Goal: Information Seeking & Learning: Find specific fact

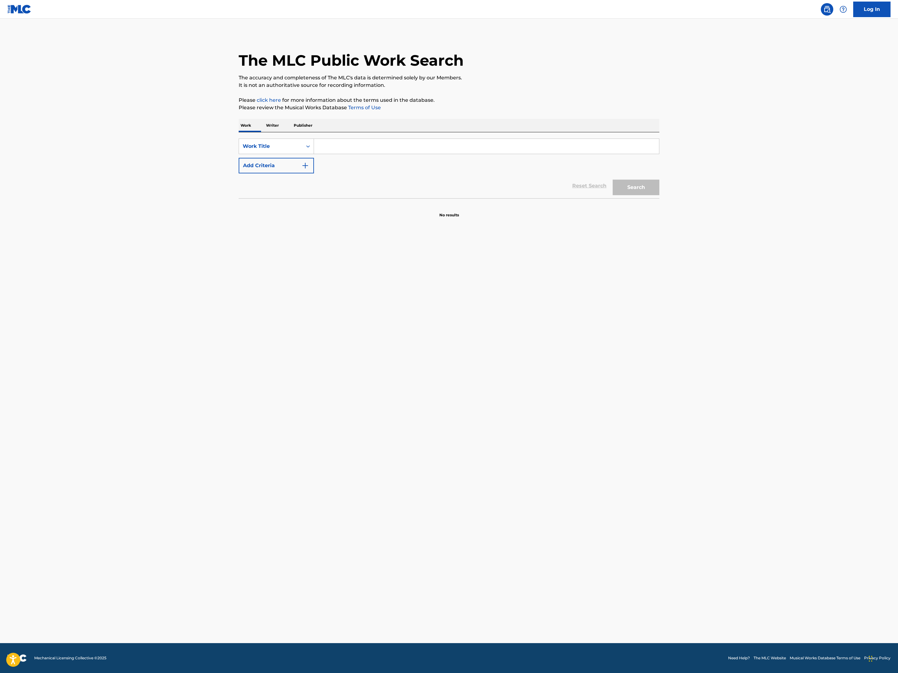
click at [314, 154] on input "Search Form" at bounding box center [486, 146] width 345 height 15
type input "they ready"
click at [239, 173] on button "Add Criteria" at bounding box center [276, 166] width 75 height 16
click at [314, 173] on input "Search Form" at bounding box center [481, 165] width 334 height 15
type input "c"
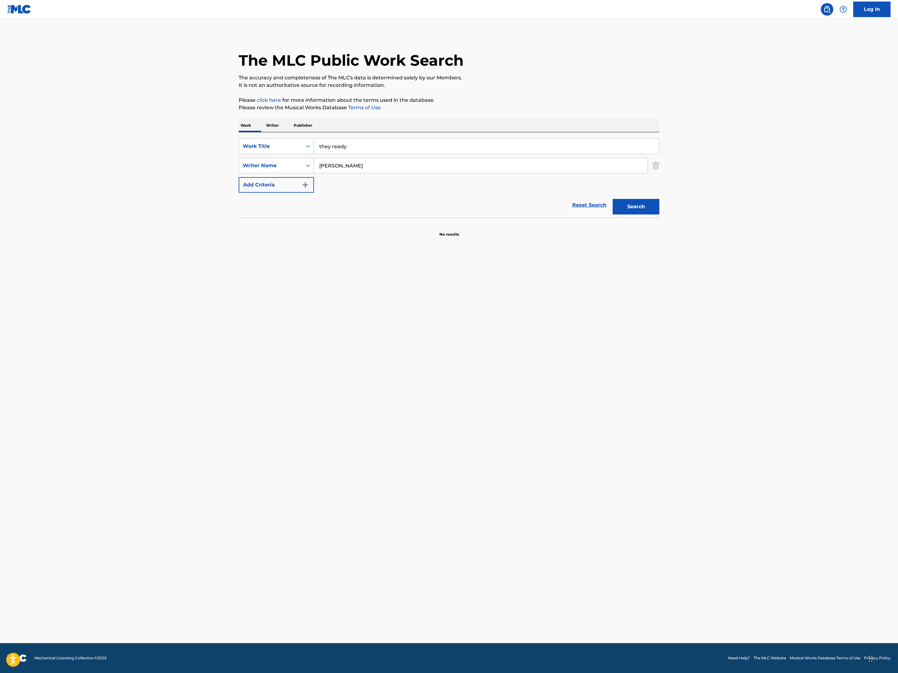
type input "lamar"
click at [659, 214] on button "Search" at bounding box center [636, 207] width 47 height 16
click at [314, 154] on input "Search Form" at bounding box center [486, 146] width 345 height 15
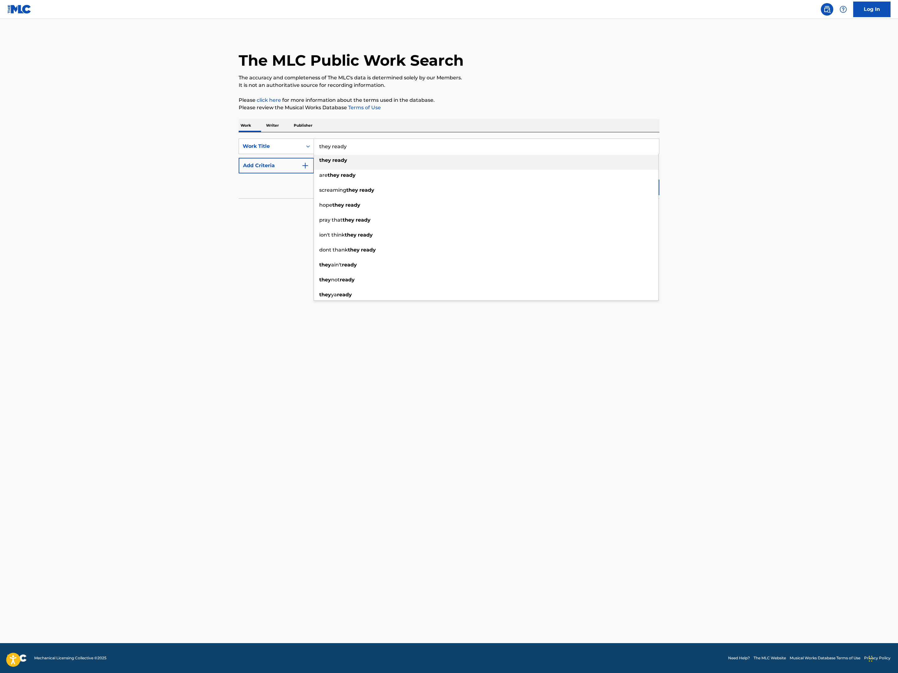
type input "they ready"
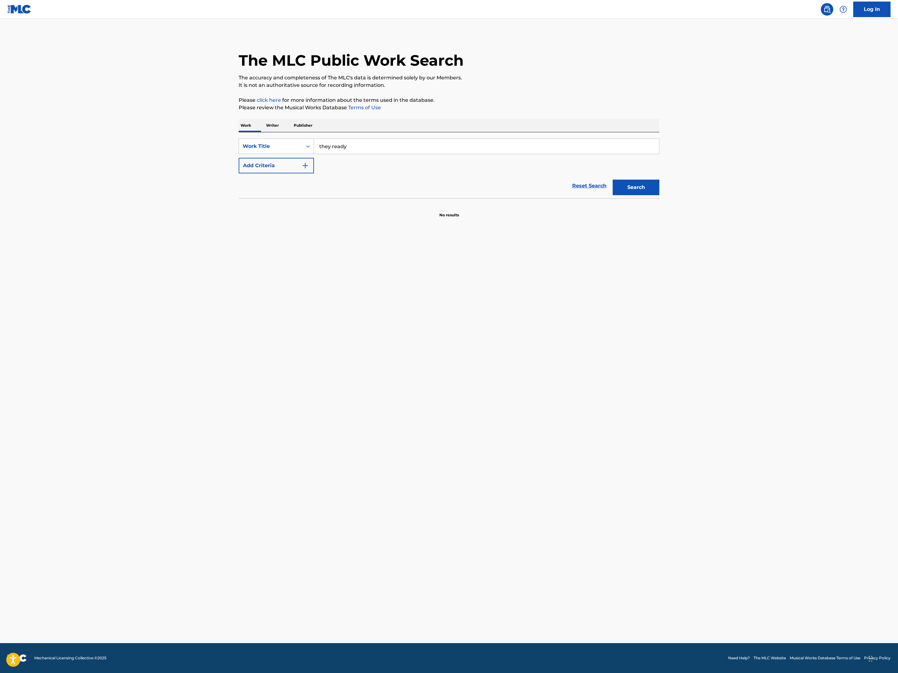
click at [302, 169] on img "Search Form" at bounding box center [305, 165] width 7 height 7
click at [314, 173] on input "Search Form" at bounding box center [481, 165] width 334 height 15
type input "cole"
click at [659, 214] on button "Search" at bounding box center [636, 207] width 47 height 16
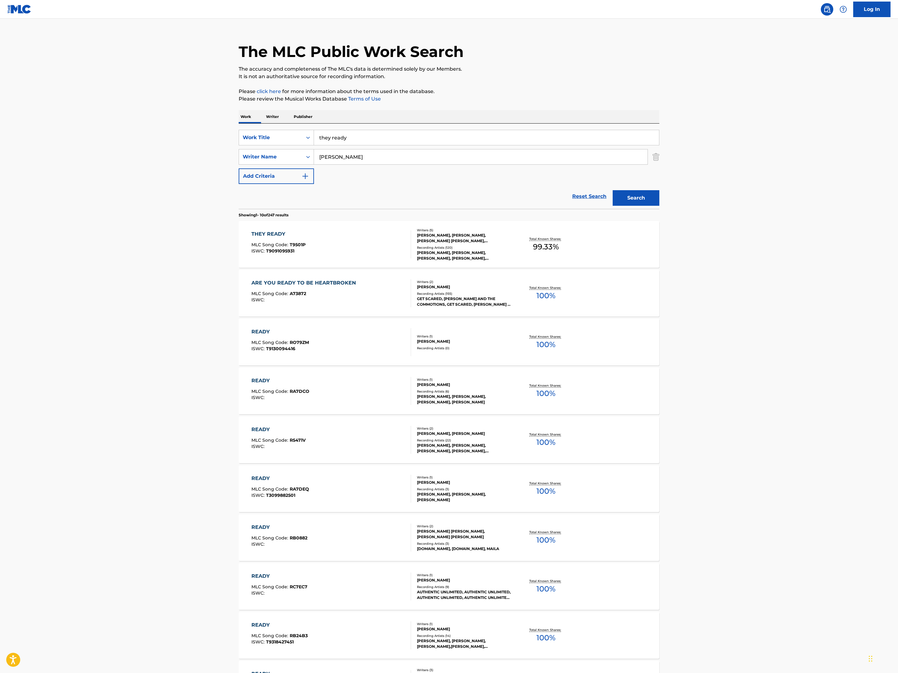
scroll to position [10, 0]
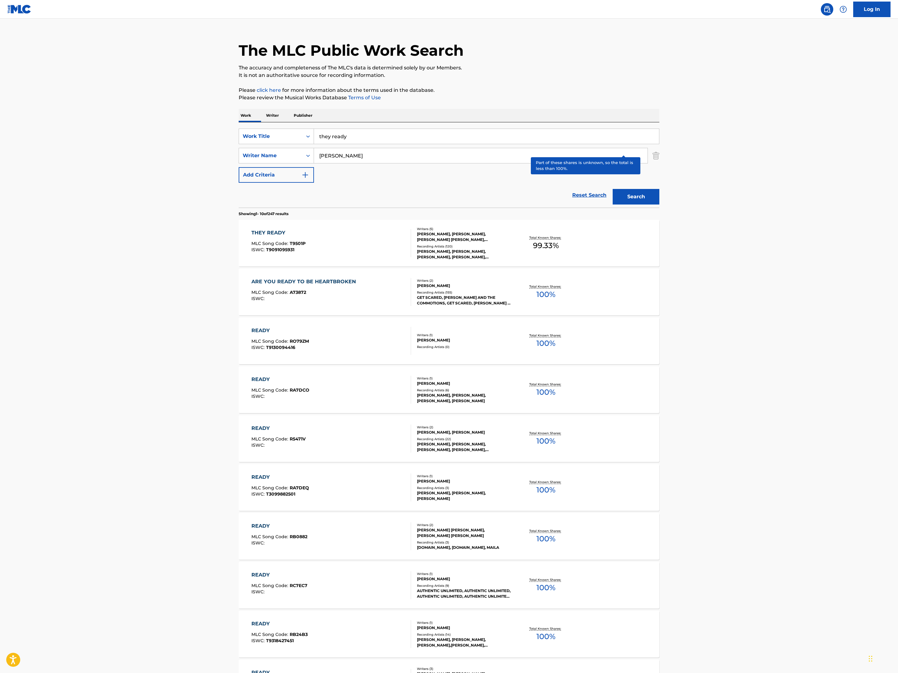
click at [563, 240] on p "Total Known Shares:" at bounding box center [545, 237] width 33 height 5
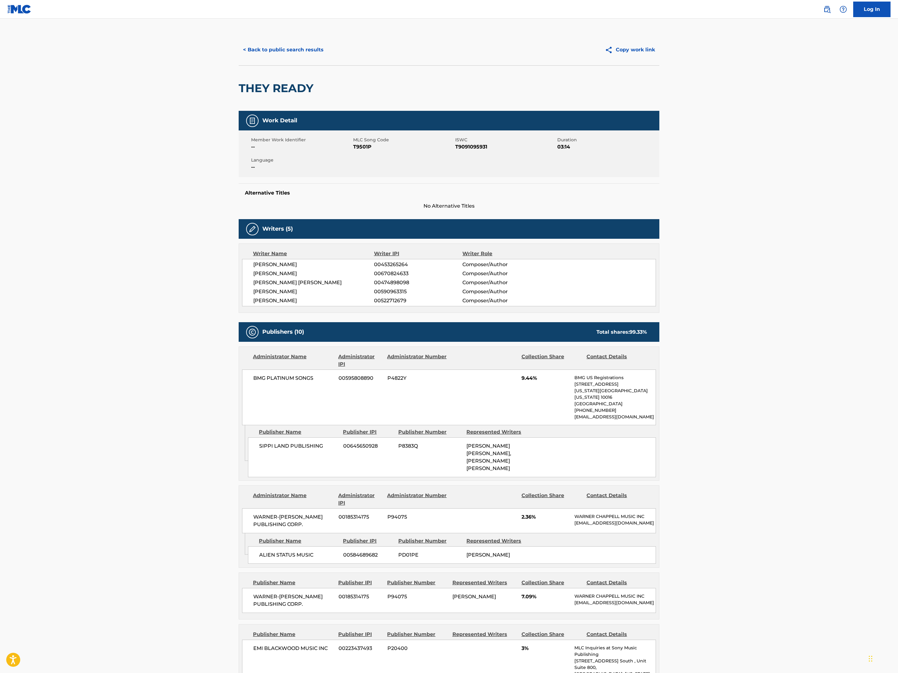
scroll to position [27, 0]
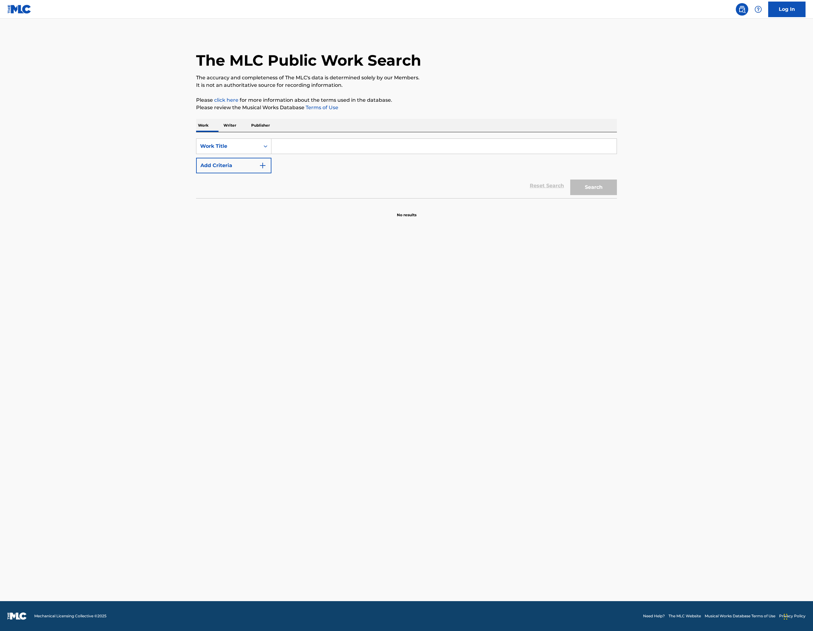
click at [271, 154] on input "Search Form" at bounding box center [443, 146] width 345 height 15
type input "SPACESHIP RACES"
click at [196, 173] on button "Add Criteria" at bounding box center [233, 166] width 75 height 16
click at [271, 173] on input "Search Form" at bounding box center [438, 165] width 334 height 15
type input "King"
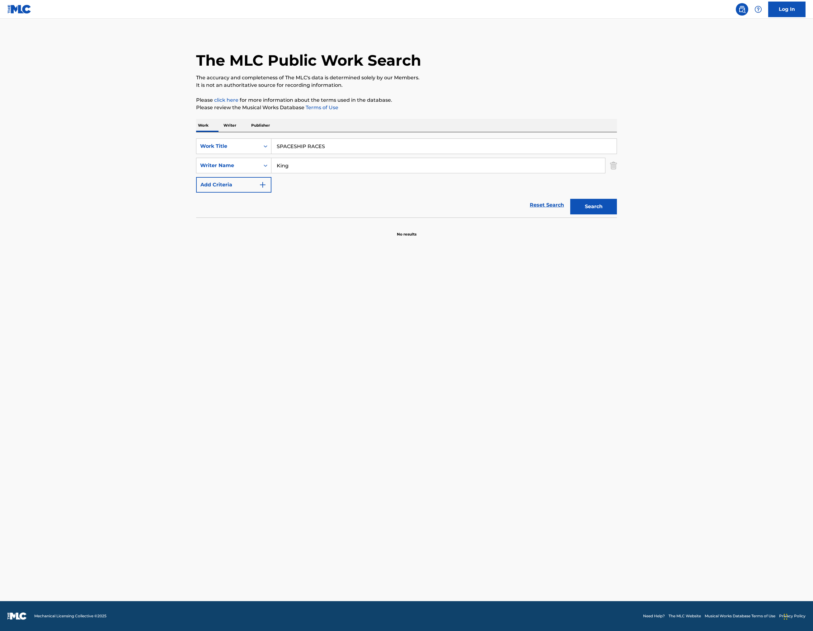
click at [617, 214] on button "Search" at bounding box center [593, 207] width 47 height 16
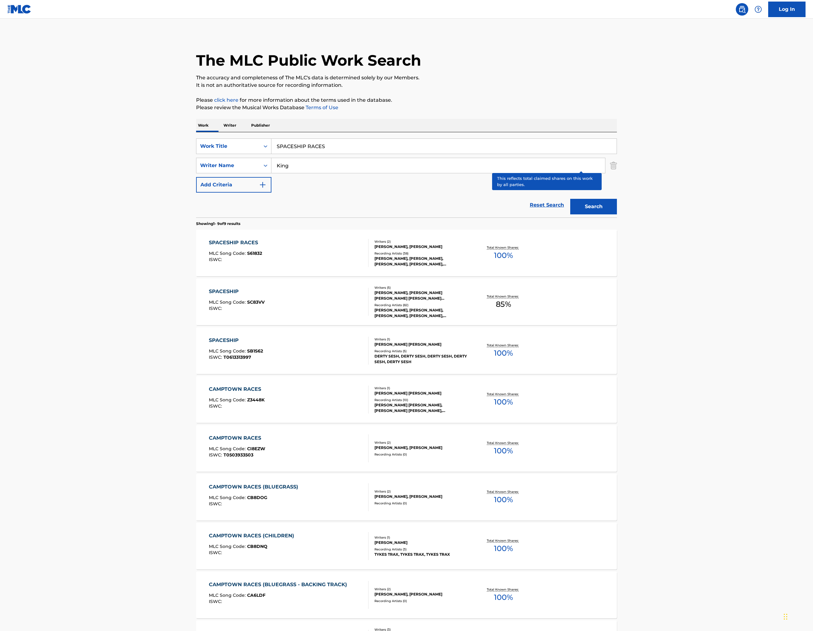
click at [520, 250] on p "Total Known Shares:" at bounding box center [503, 247] width 33 height 5
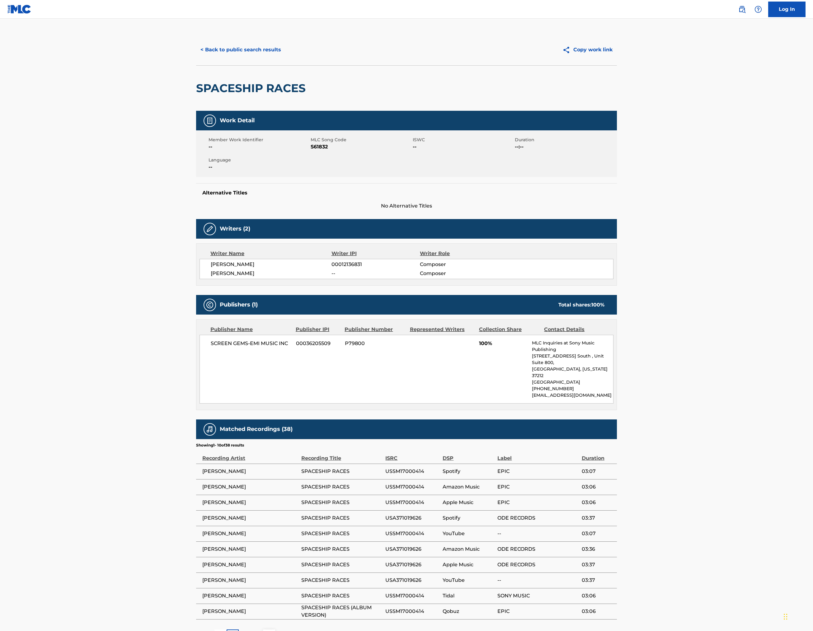
click at [196, 58] on button "< Back to public search results" at bounding box center [240, 50] width 89 height 16
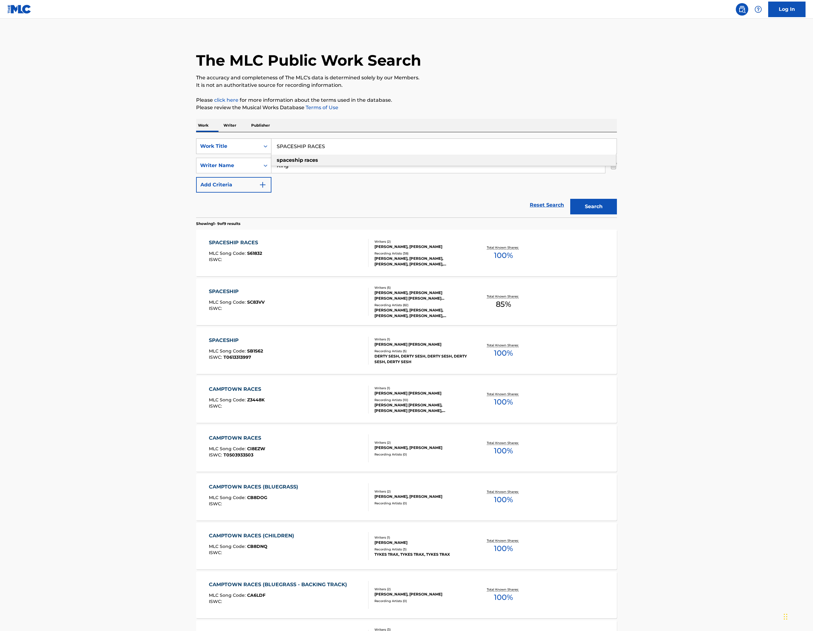
drag, startPoint x: 256, startPoint y: 227, endPoint x: 140, endPoint y: 220, distance: 115.9
click at [196, 154] on div "SearchWithCriteria9f4e776f-1bc7-4258-8797-ed97ca75d781 Work Title SPACESHIP RAC…" at bounding box center [406, 146] width 421 height 16
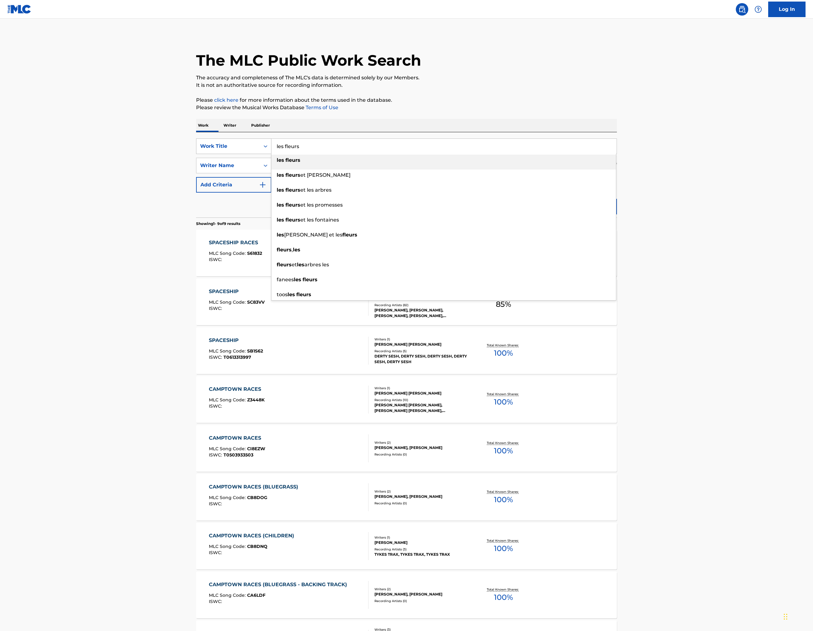
type input "les fleurs"
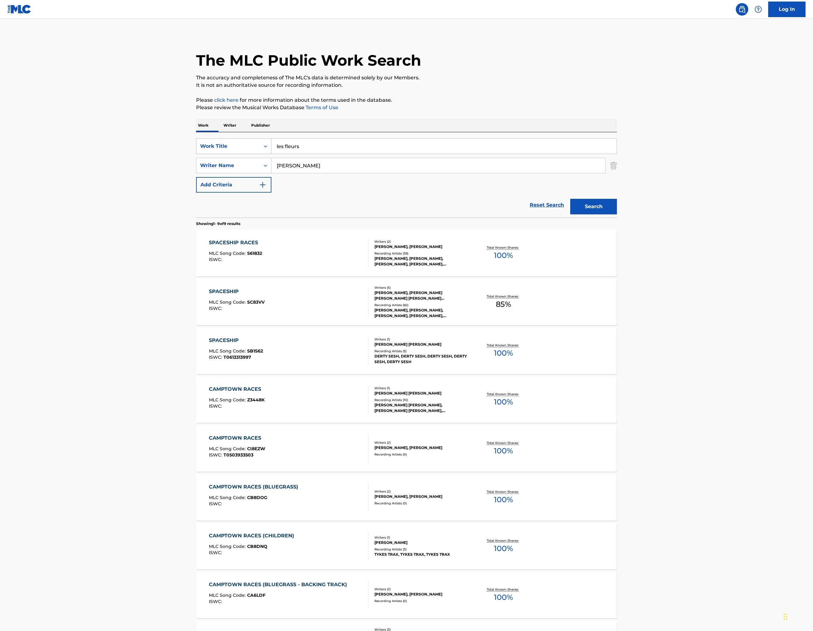
type input "rudolph"
click at [617, 214] on button "Search" at bounding box center [593, 207] width 47 height 16
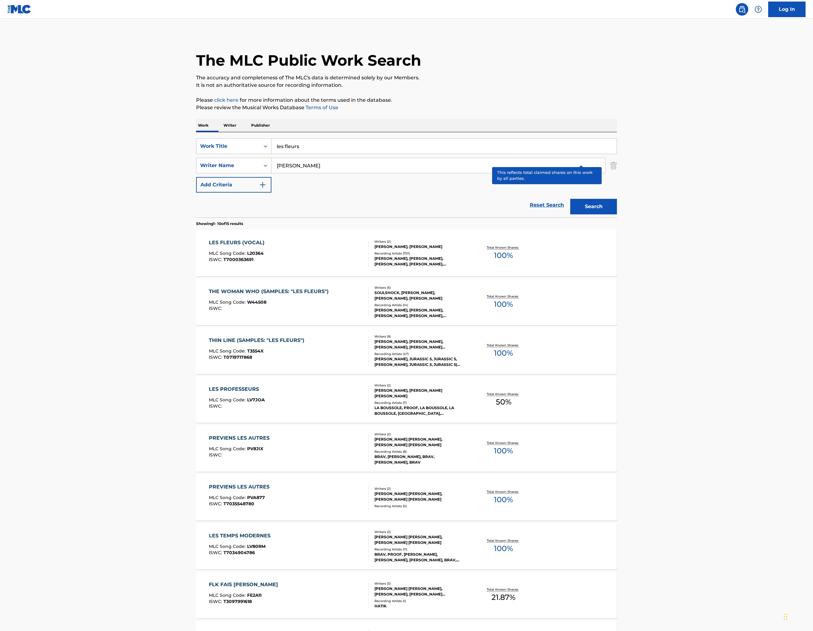
click at [520, 250] on p "Total Known Shares:" at bounding box center [503, 247] width 33 height 5
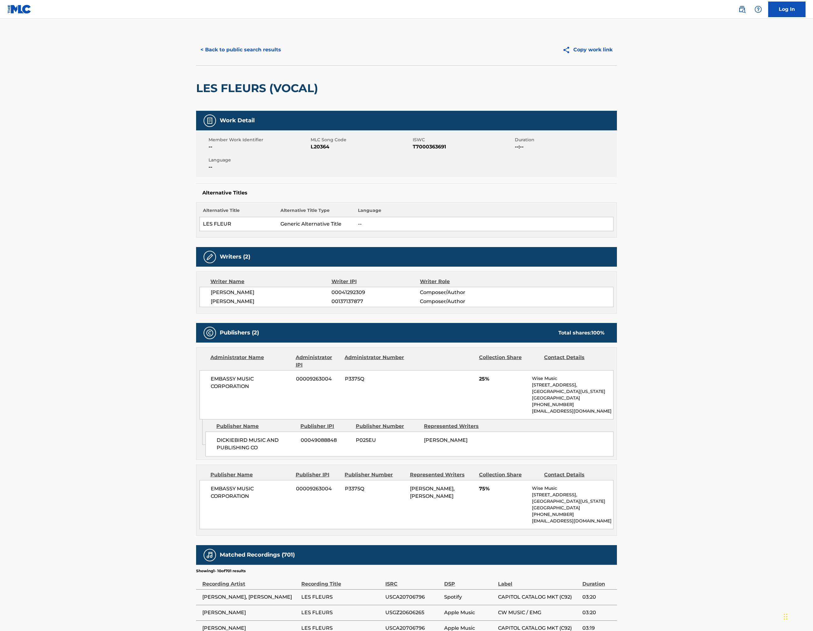
click at [196, 58] on button "< Back to public search results" at bounding box center [240, 50] width 89 height 16
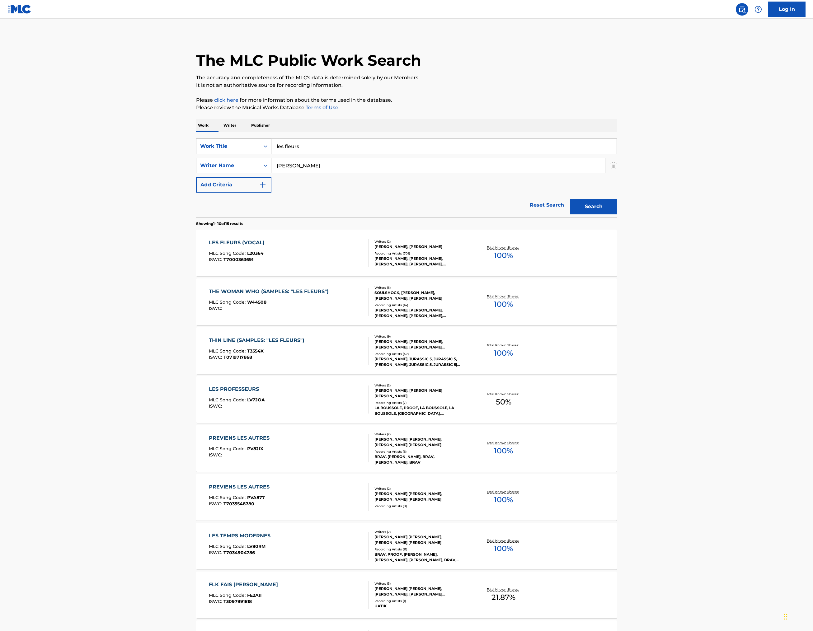
drag, startPoint x: 234, startPoint y: 225, endPoint x: 139, endPoint y: 215, distance: 95.7
click at [196, 154] on div "SearchWithCriteria9f4e776f-1bc7-4258-8797-ed97ca75d781 Work Title les fleurs" at bounding box center [406, 146] width 421 height 16
type input "she has funny cars"
type input "balin"
click at [617, 214] on button "Search" at bounding box center [593, 207] width 47 height 16
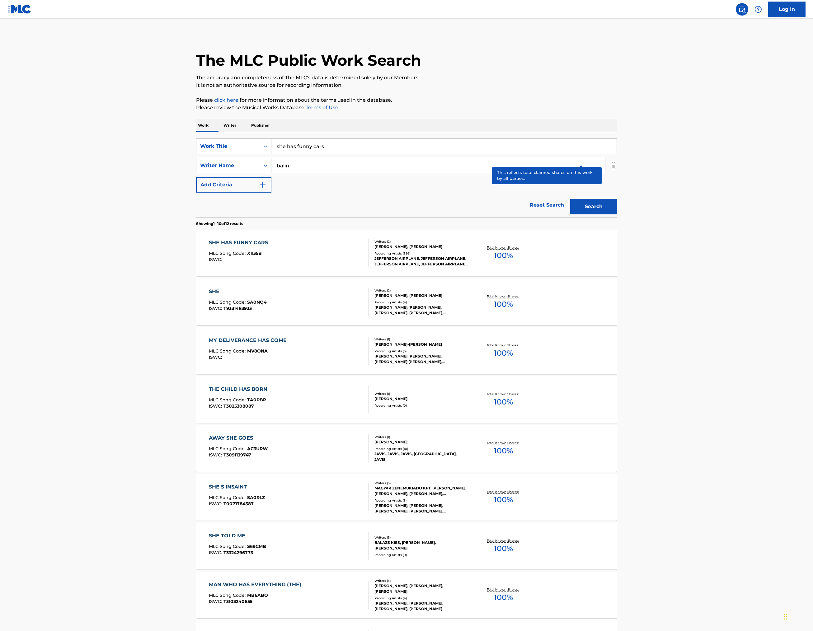
click at [520, 250] on p "Total Known Shares:" at bounding box center [503, 247] width 33 height 5
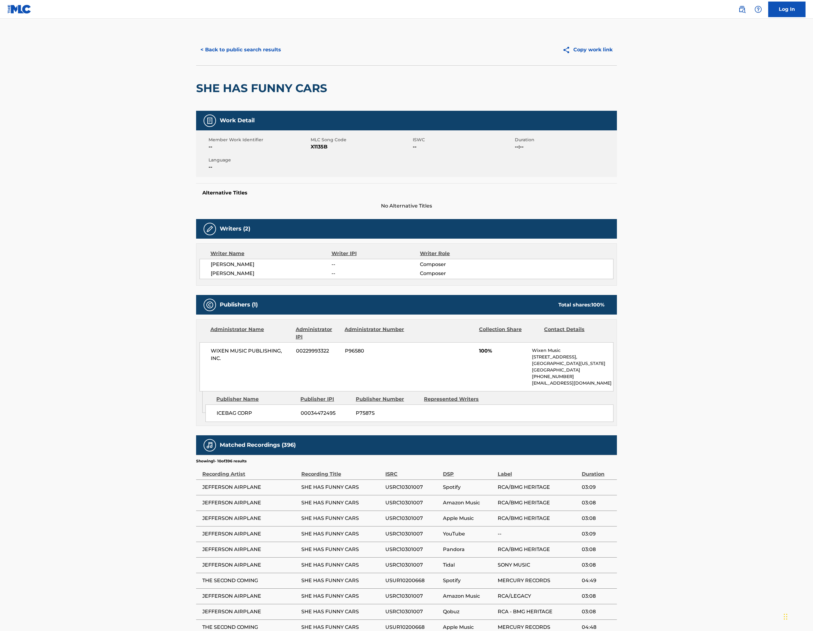
click at [196, 58] on button "< Back to public search results" at bounding box center [240, 50] width 89 height 16
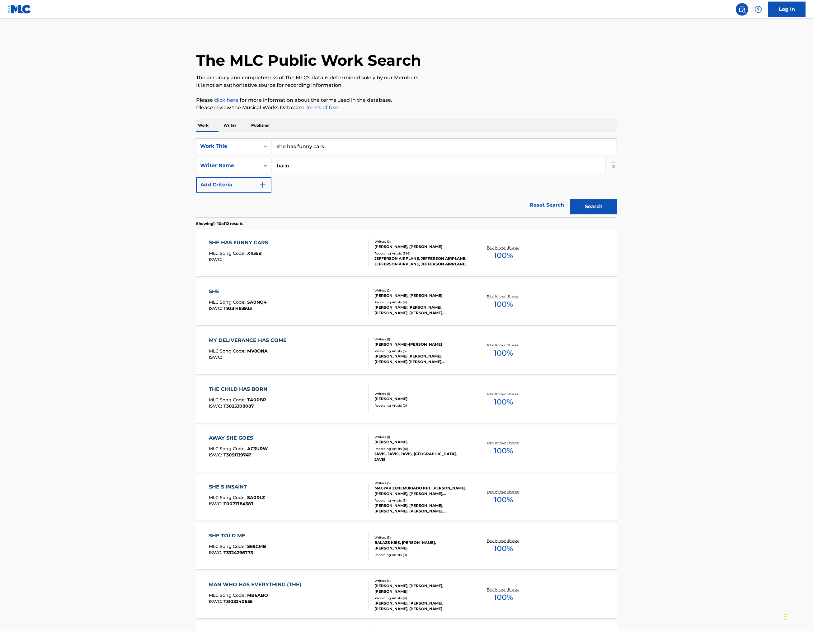
drag, startPoint x: 232, startPoint y: 225, endPoint x: 131, endPoint y: 184, distance: 108.5
click at [196, 191] on div "Work Writer Publisher SearchWithCriteria9f4e776f-1bc7-4258-8797-ed97ca75d781 Wo…" at bounding box center [406, 433] width 421 height 629
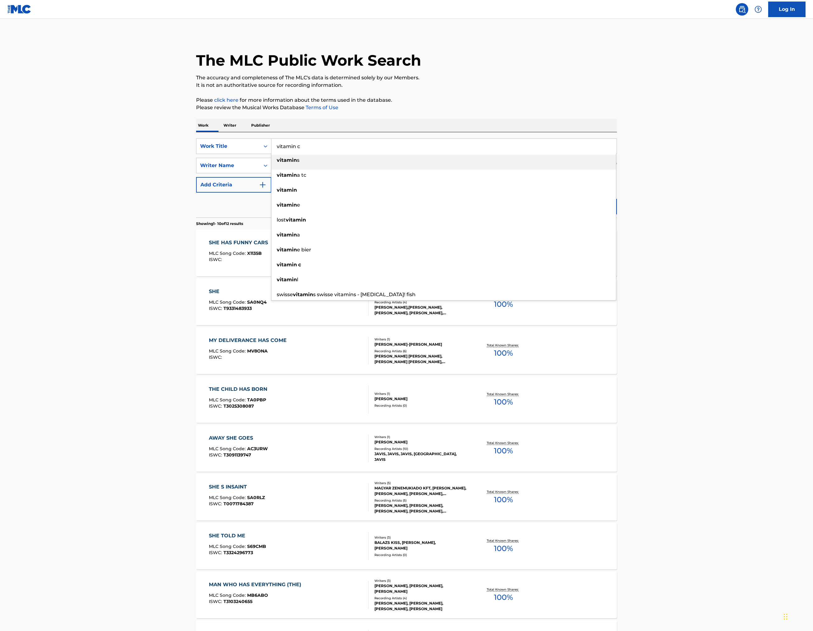
type input "vitamin c"
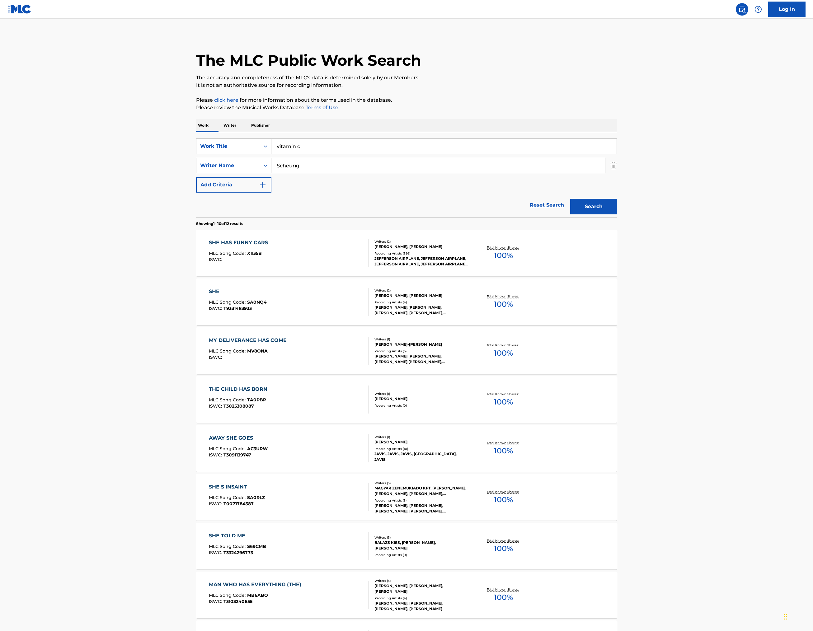
type input "Scheurig"
click at [617, 214] on button "Search" at bounding box center [593, 207] width 47 height 16
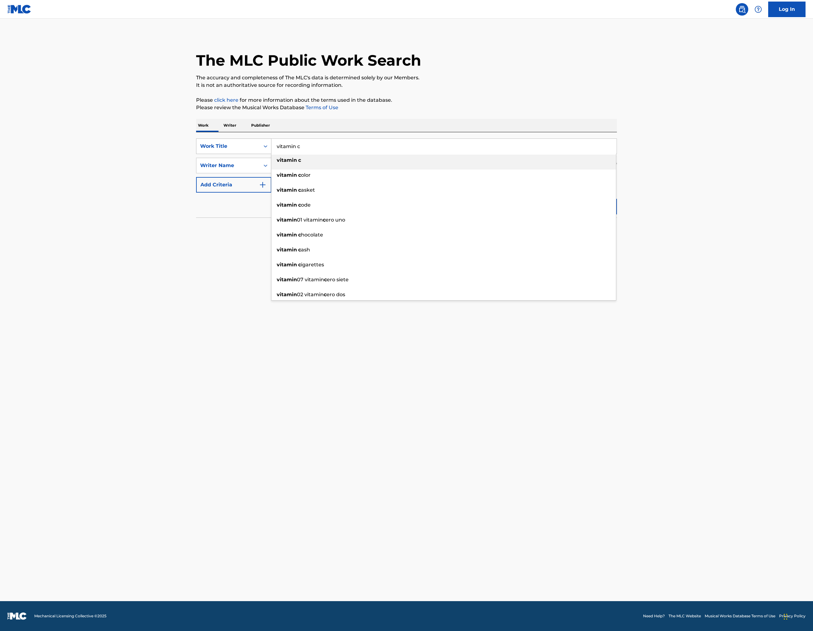
drag, startPoint x: 207, startPoint y: 227, endPoint x: 131, endPoint y: 216, distance: 76.8
click at [196, 154] on div "SearchWithCriteria9f4e776f-1bc7-4258-8797-ed97ca75d781 Work Title vitamin c vit…" at bounding box center [406, 146] width 421 height 16
type input "hypnotized"
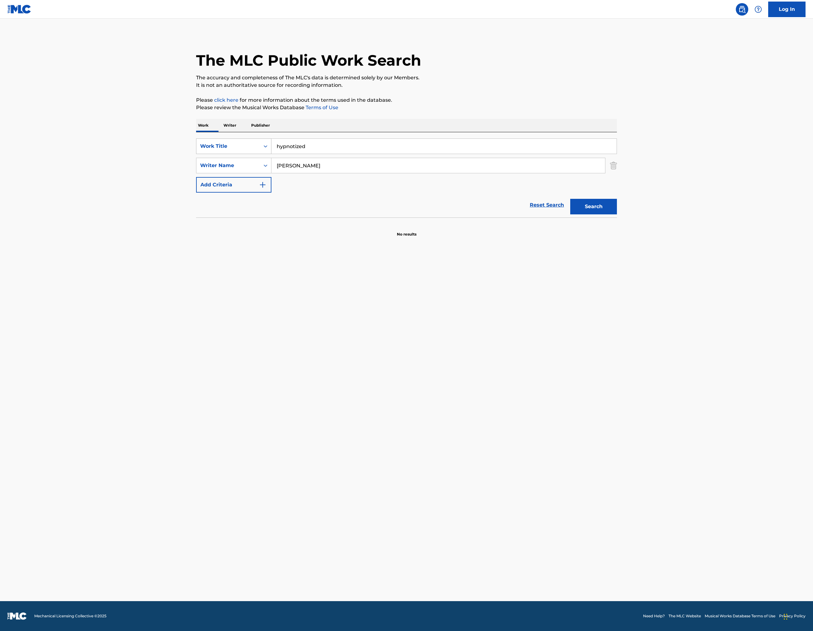
type input "welch"
click at [617, 214] on button "Search" at bounding box center [593, 207] width 47 height 16
click at [209, 246] on div "HYPNOTIZED" at bounding box center [237, 242] width 56 height 7
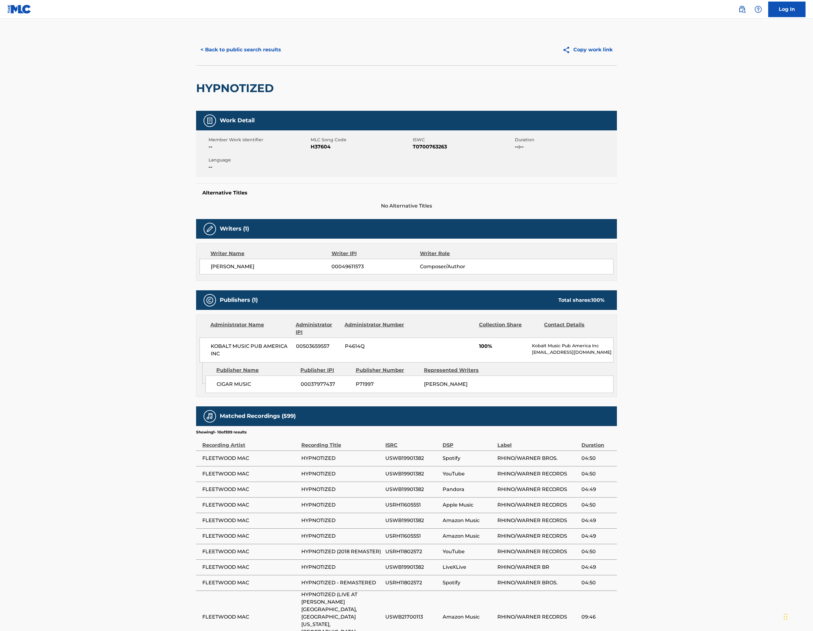
click at [196, 58] on button "< Back to public search results" at bounding box center [240, 50] width 89 height 16
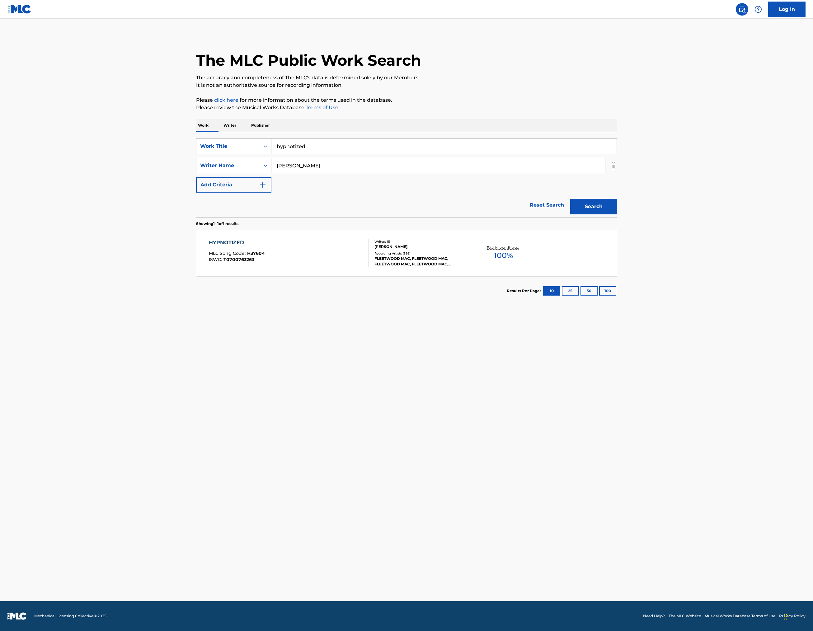
drag, startPoint x: 220, startPoint y: 227, endPoint x: 139, endPoint y: 209, distance: 82.9
click at [196, 209] on div "SearchWithCriteria9f4e776f-1bc7-4258-8797-ed97ca75d781 Work Title hypnotized Se…" at bounding box center [406, 174] width 421 height 85
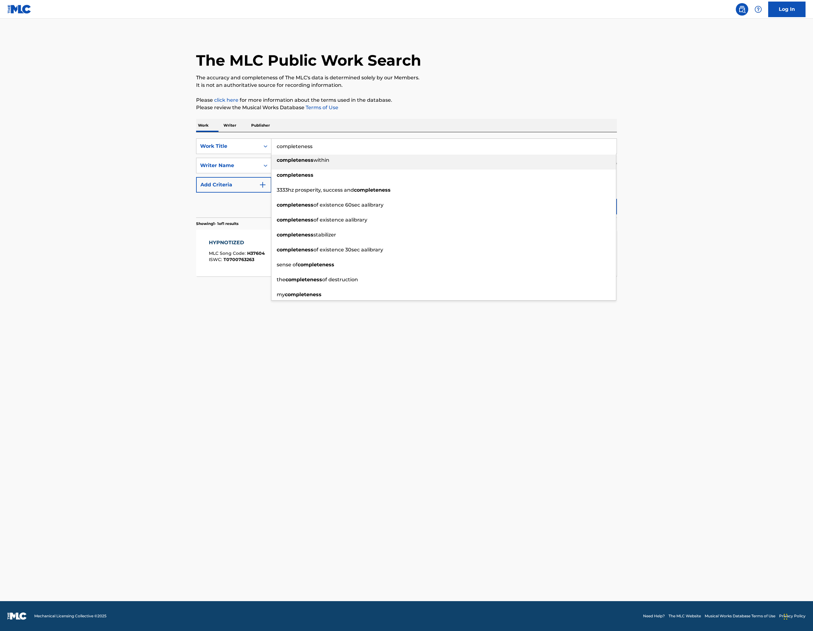
type input "completeness"
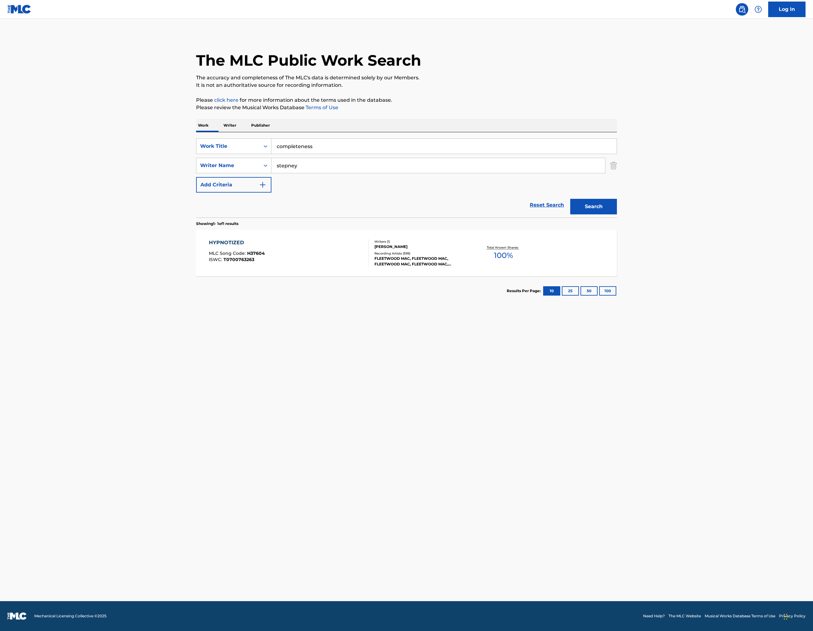
type input "stepney"
click at [617, 214] on button "Search" at bounding box center [593, 207] width 47 height 16
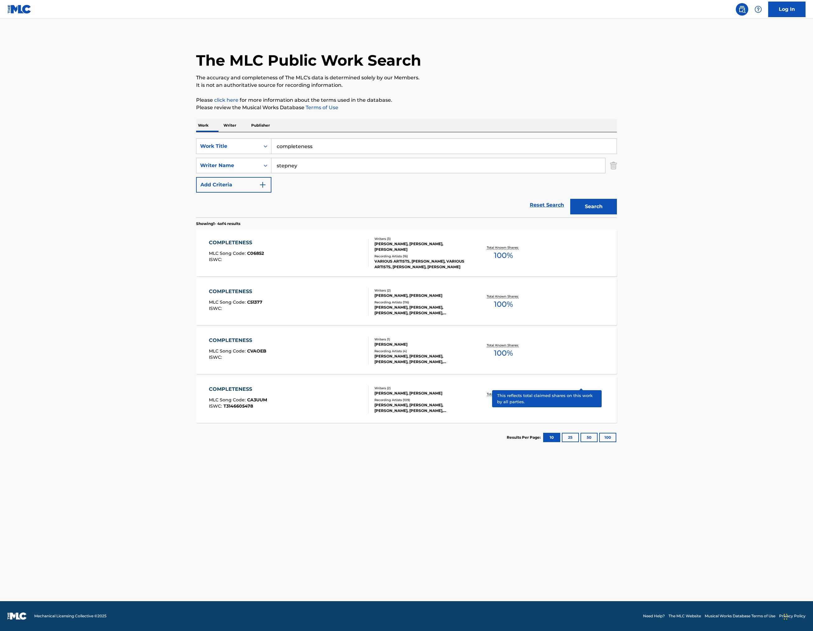
click at [520, 299] on p "Total Known Shares:" at bounding box center [503, 296] width 33 height 5
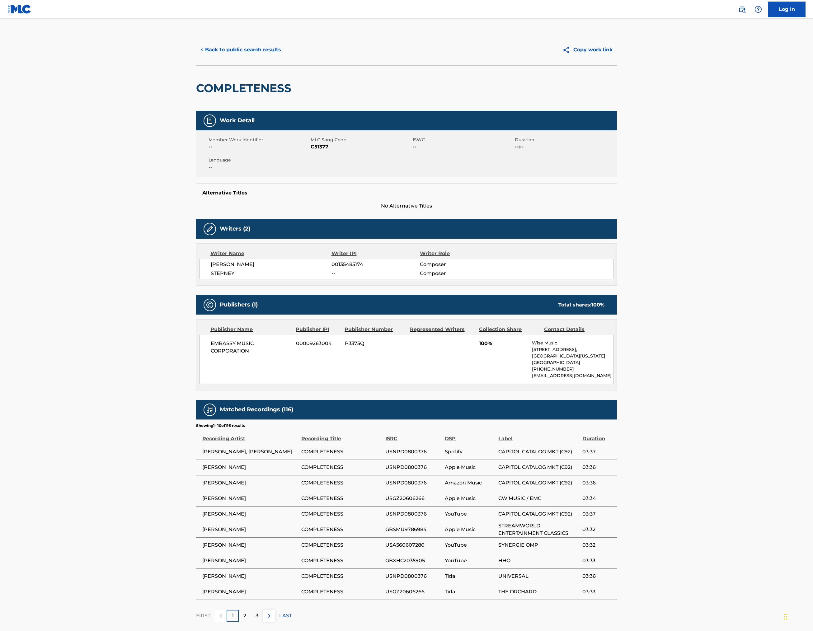
click at [196, 58] on button "< Back to public search results" at bounding box center [240, 50] width 89 height 16
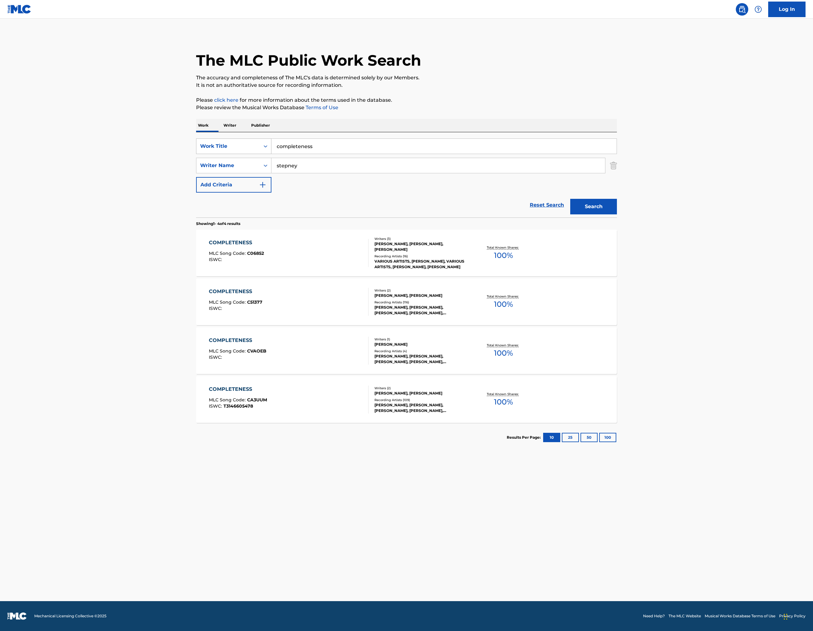
drag, startPoint x: 169, startPoint y: 217, endPoint x: 144, endPoint y: 215, distance: 25.0
click at [196, 154] on div "SearchWithCriteria9f4e776f-1bc7-4258-8797-ed97ca75d781 Work Title completeness" at bounding box center [406, 146] width 421 height 16
type input "I hate the capitalist system"
type input "gunning"
click at [617, 214] on button "Search" at bounding box center [593, 207] width 47 height 16
